Goal: Navigation & Orientation: Find specific page/section

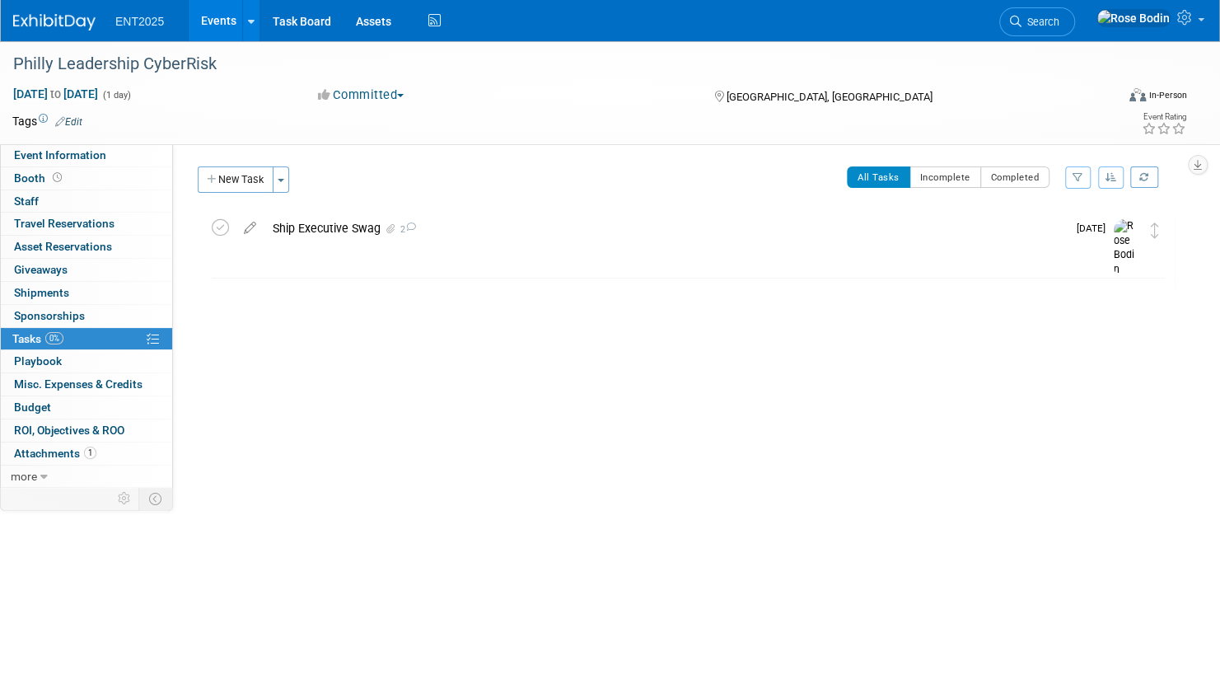
click at [211, 18] on link "Events" at bounding box center [219, 20] width 60 height 41
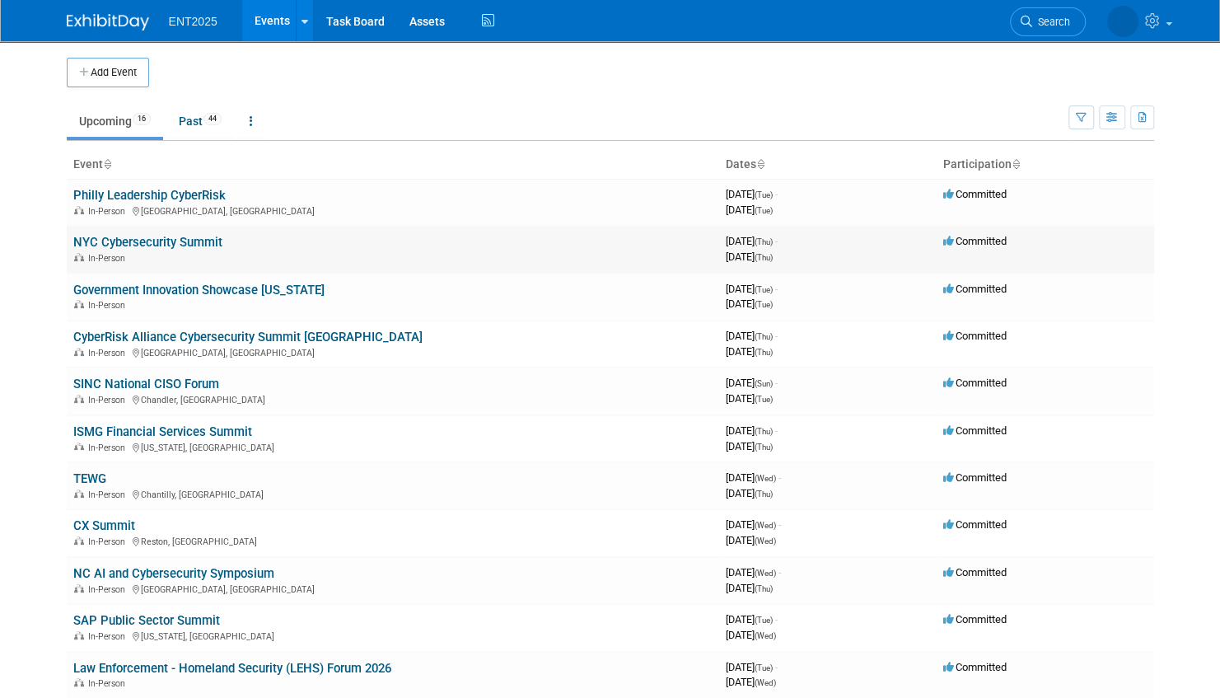
click at [201, 241] on link "NYC Cybersecurity Summit" at bounding box center [147, 242] width 149 height 15
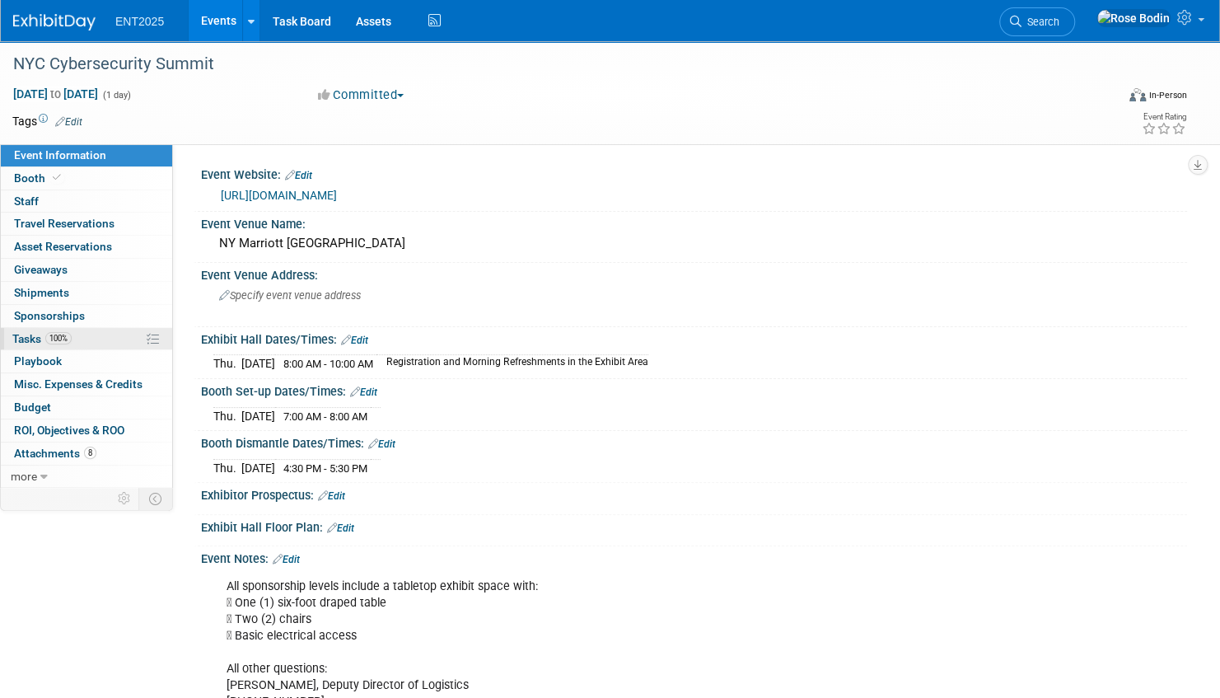
click at [97, 337] on link "100% Tasks 100%" at bounding box center [86, 339] width 171 height 22
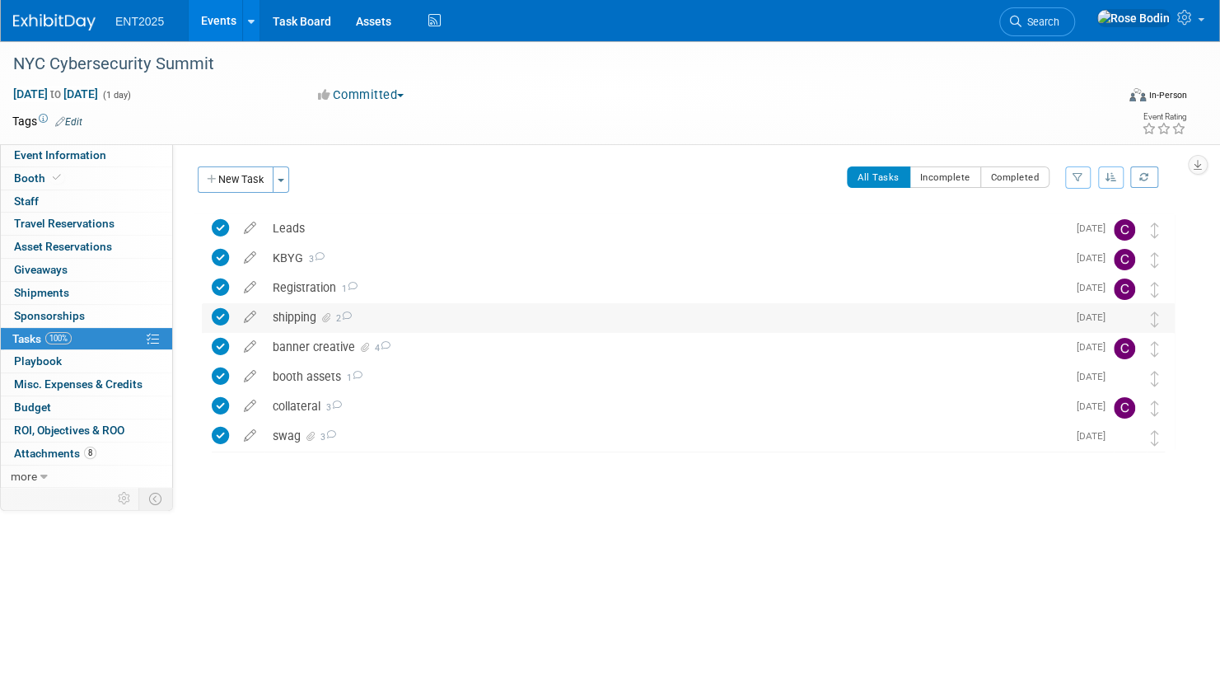
click at [503, 325] on div "shipping 2" at bounding box center [665, 317] width 803 height 28
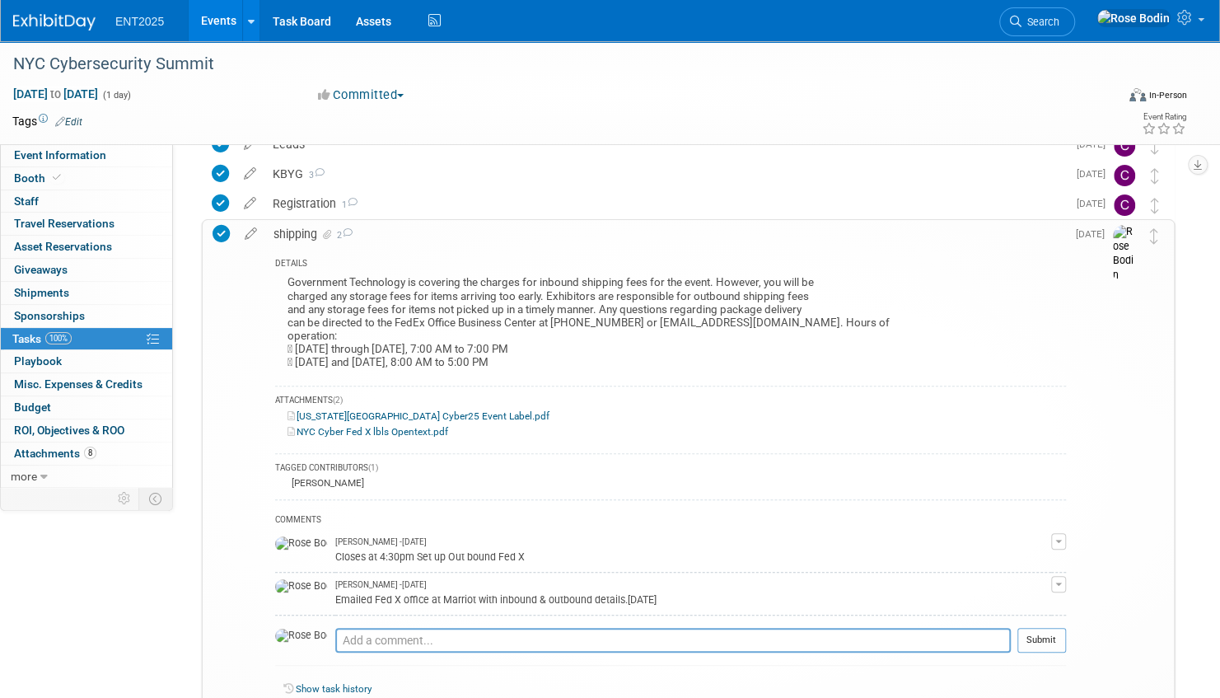
scroll to position [82, 0]
click at [232, 18] on link "Events" at bounding box center [219, 20] width 60 height 41
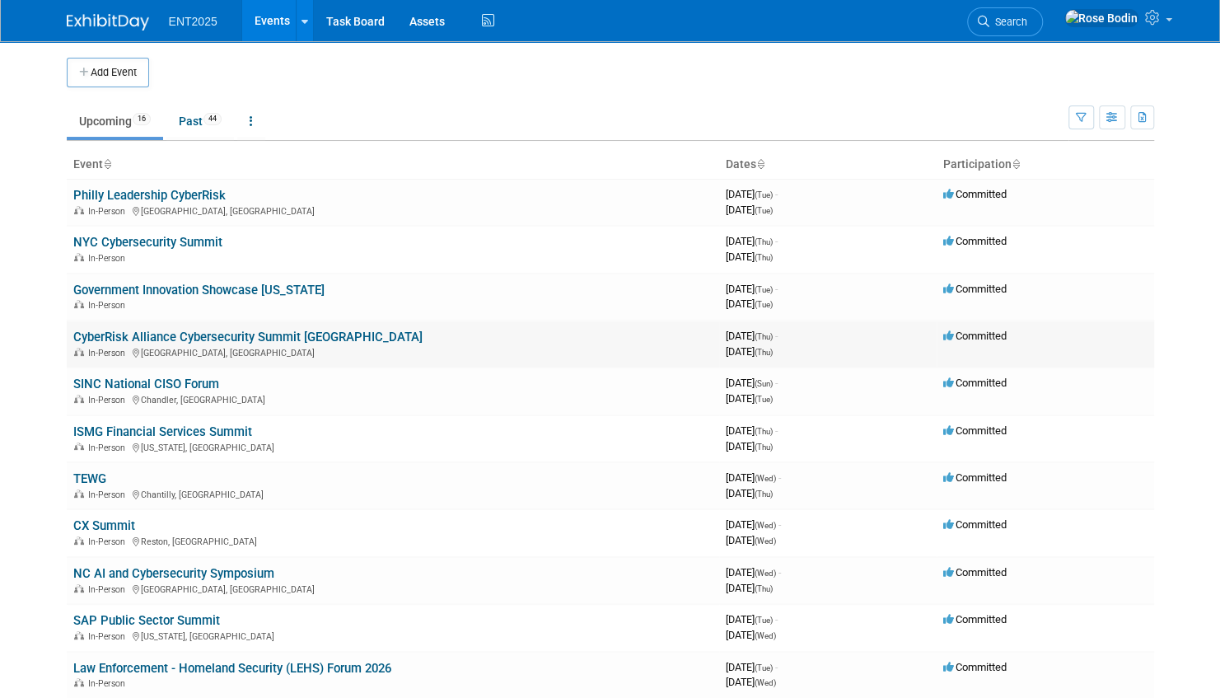
click at [275, 336] on link "CyberRisk Alliance Cybersecurity Summit [GEOGRAPHIC_DATA]" at bounding box center [247, 337] width 349 height 15
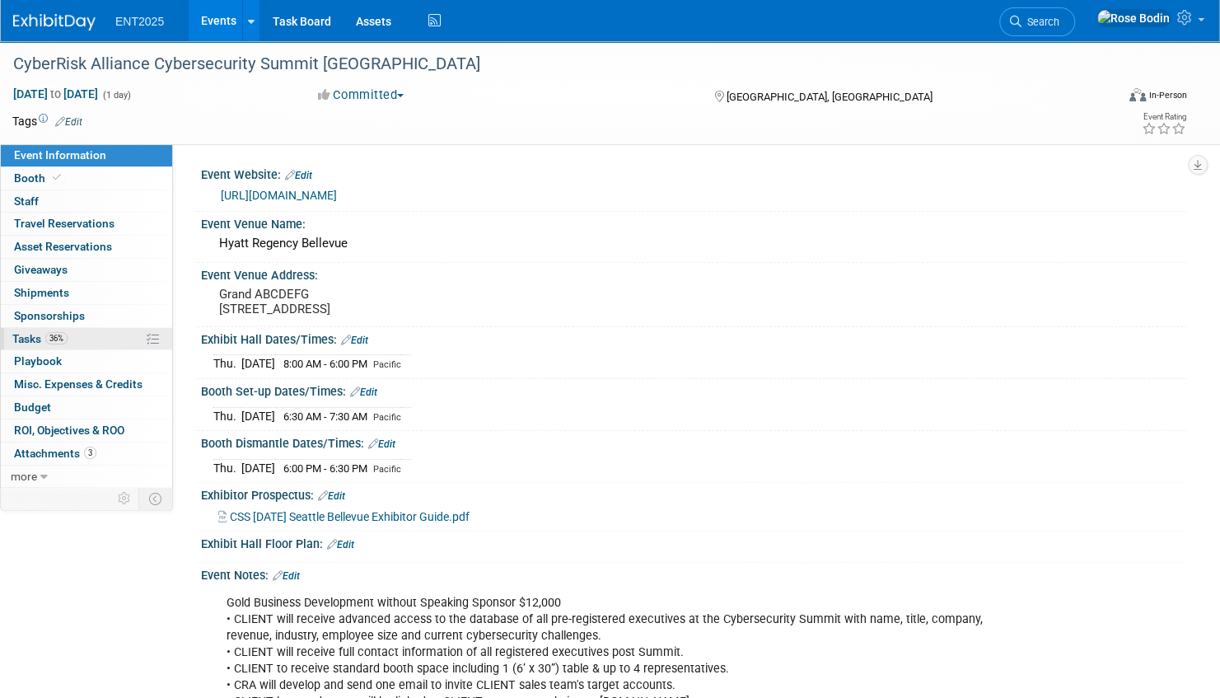
click at [114, 336] on link "36% Tasks 36%" at bounding box center [86, 339] width 171 height 22
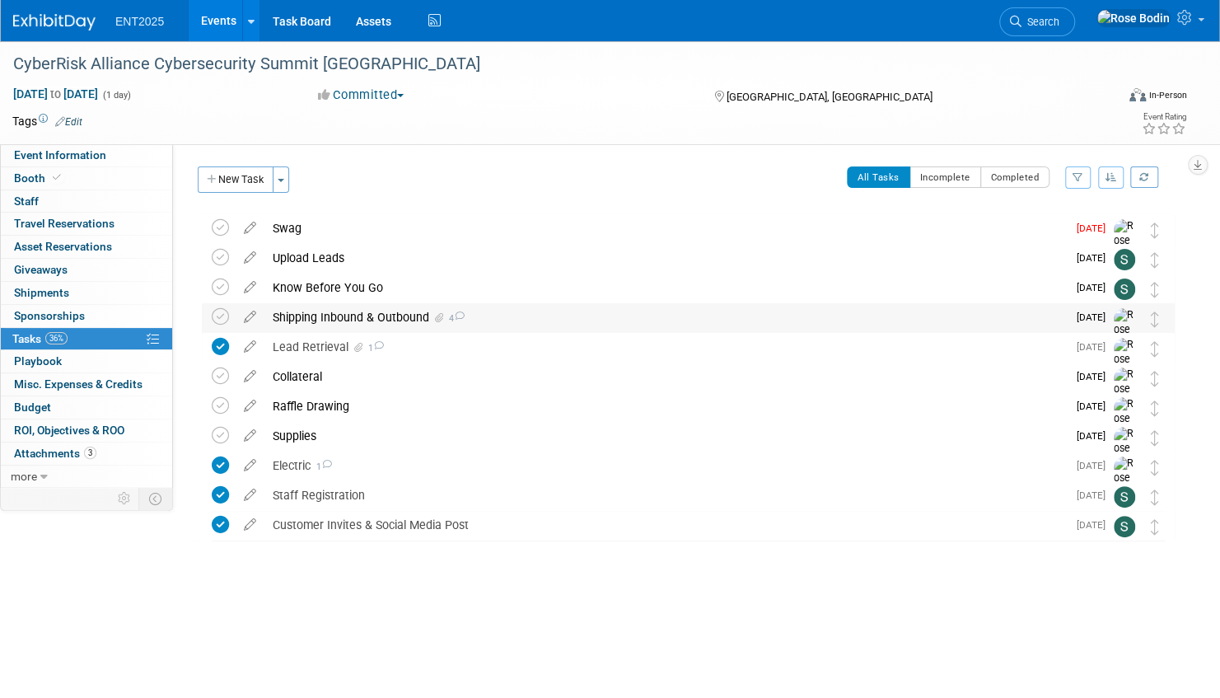
click at [519, 315] on div "Shipping Inbound & Outbound 4" at bounding box center [665, 317] width 803 height 28
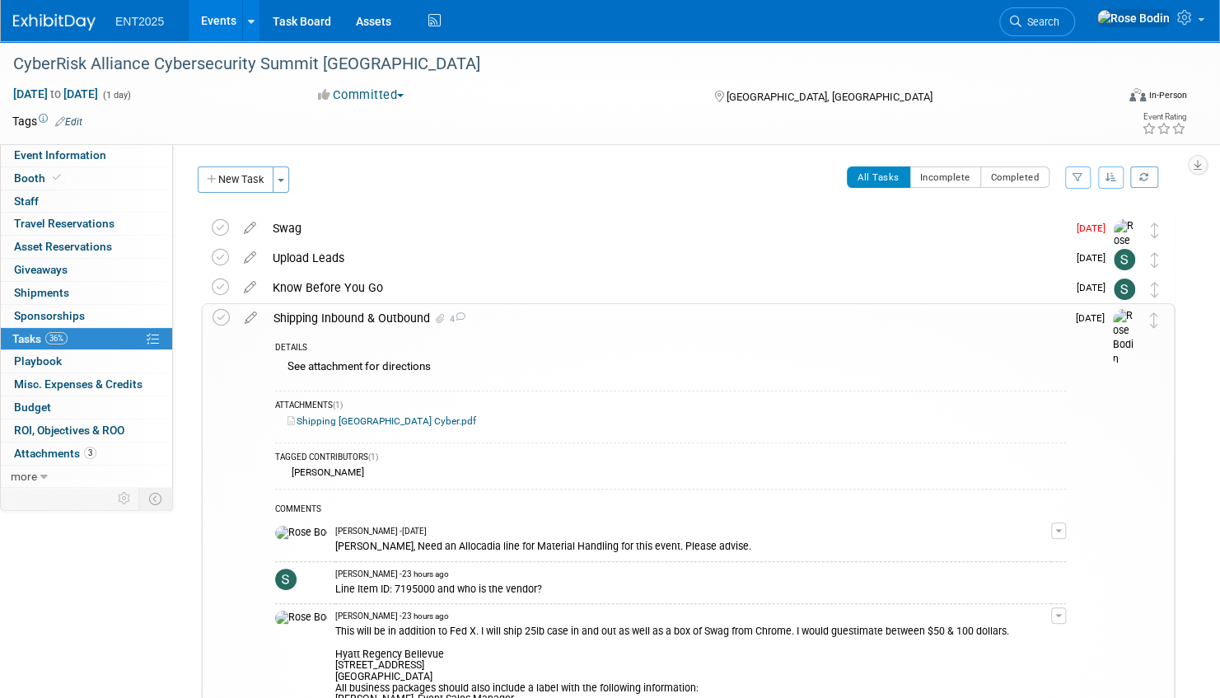
click at [222, 16] on link "Events" at bounding box center [219, 20] width 60 height 41
